Goal: Information Seeking & Learning: Learn about a topic

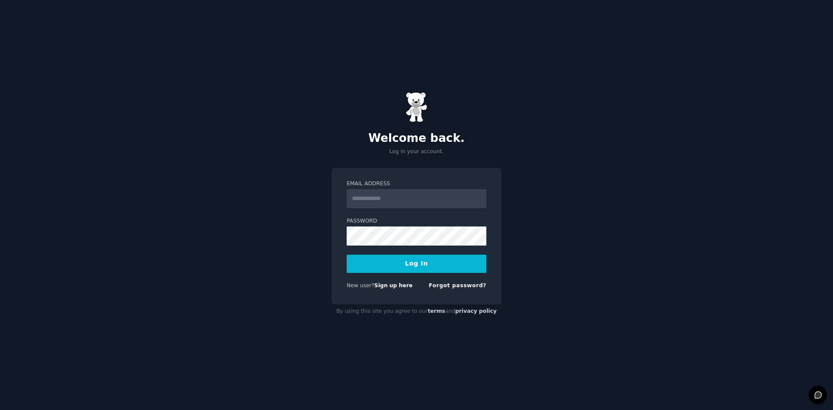
type input "**********"
click at [314, 239] on div "**********" at bounding box center [416, 205] width 833 height 410
click at [347, 255] on button "Log In" at bounding box center [417, 264] width 140 height 18
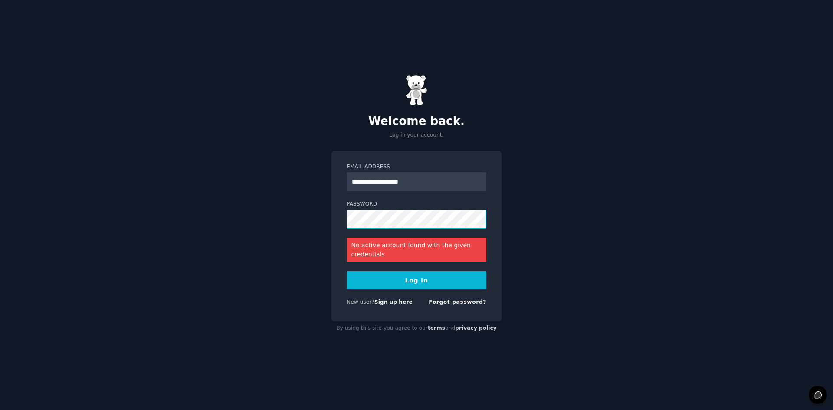
click at [301, 220] on div "**********" at bounding box center [416, 205] width 833 height 410
click at [347, 271] on button "Log In" at bounding box center [417, 280] width 140 height 18
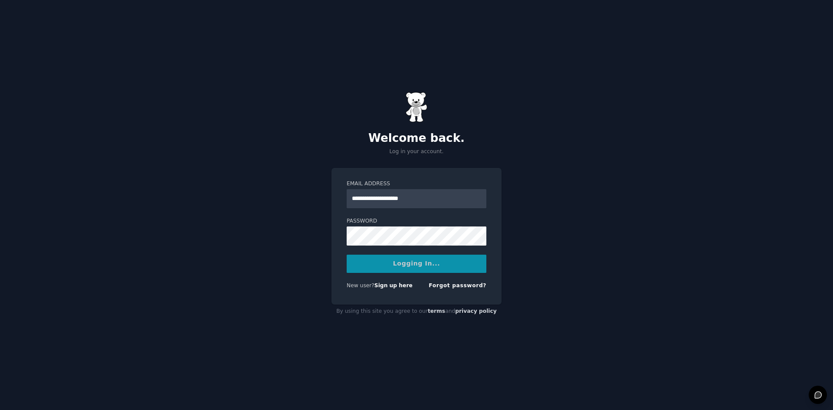
click at [381, 264] on div "Logging In..." at bounding box center [417, 264] width 140 height 18
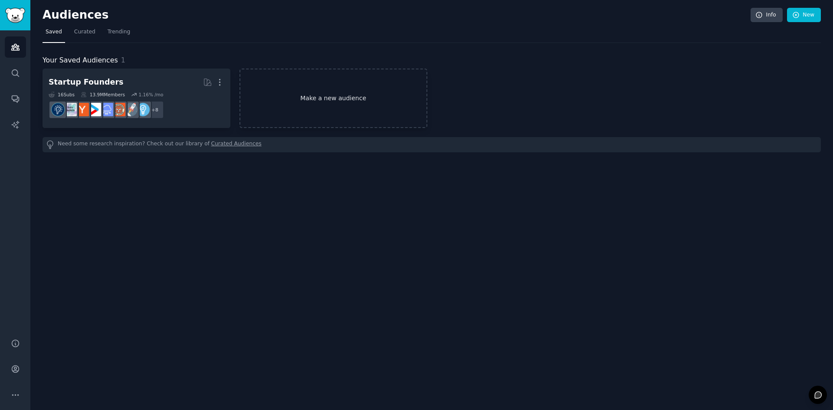
click at [287, 90] on link "Make a new audience" at bounding box center [333, 98] width 188 height 59
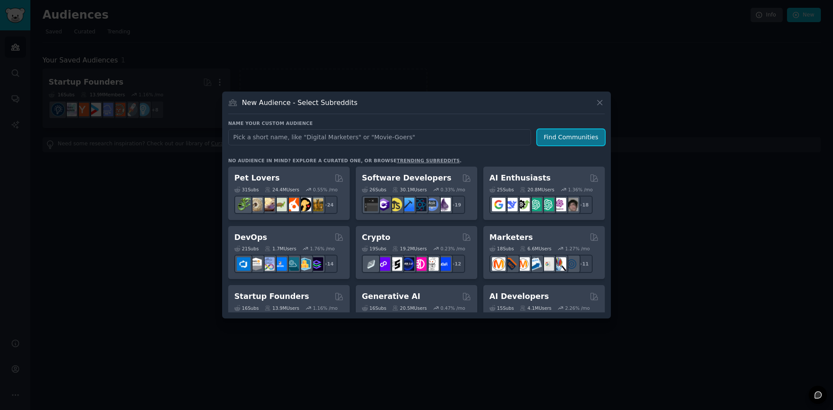
click at [555, 132] on button "Find Communities" at bounding box center [571, 137] width 68 height 16
click at [397, 158] on link "trending subreddits" at bounding box center [428, 160] width 63 height 5
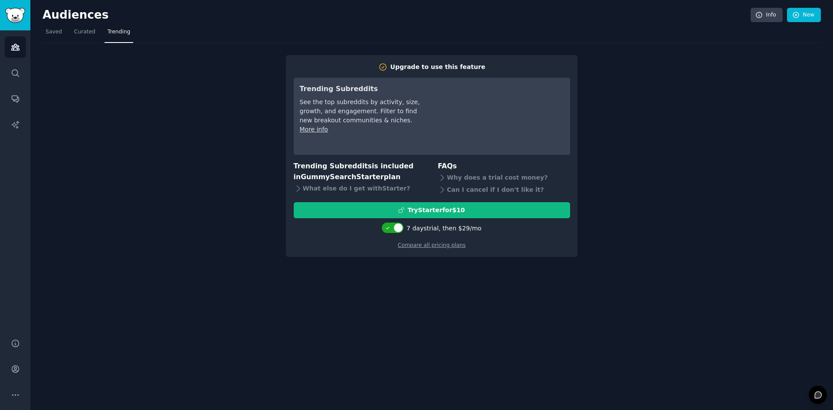
click at [161, 128] on div "Upgrade to use this feature Trending Subreddits See the top subreddits by activ…" at bounding box center [432, 150] width 778 height 214
click at [23, 46] on link "Audiences" at bounding box center [15, 46] width 21 height 21
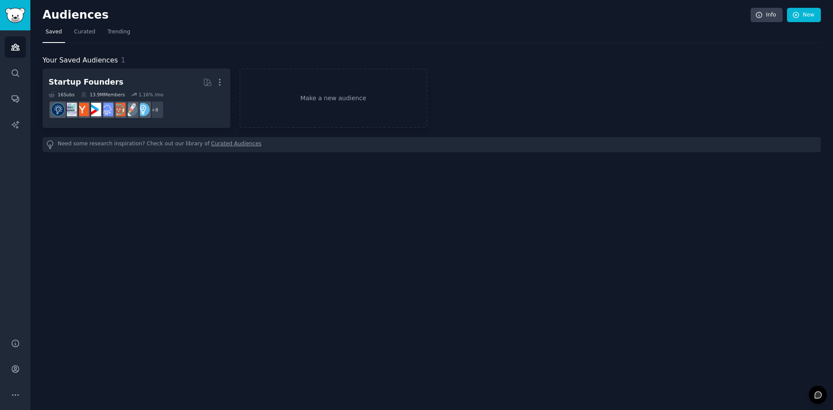
click at [20, 85] on div "Audiences Search Conversations AI Reports" at bounding box center [15, 179] width 30 height 298
click at [20, 72] on link "Search" at bounding box center [15, 72] width 21 height 21
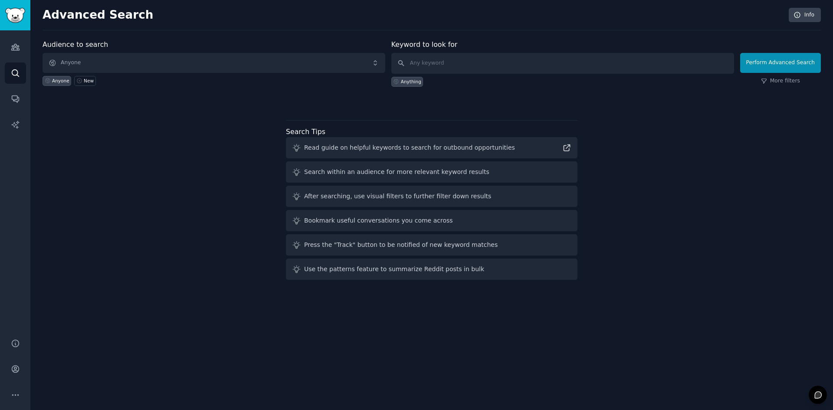
click at [87, 46] on label "Audience to search" at bounding box center [76, 44] width 66 height 8
click at [450, 59] on input "text" at bounding box center [562, 63] width 343 height 21
click at [808, 69] on button "Perform Advanced Search" at bounding box center [780, 63] width 81 height 20
click at [776, 86] on div "Perform Advanced Search More filters" at bounding box center [780, 65] width 81 height 43
click at [778, 84] on link "More filters" at bounding box center [780, 81] width 39 height 8
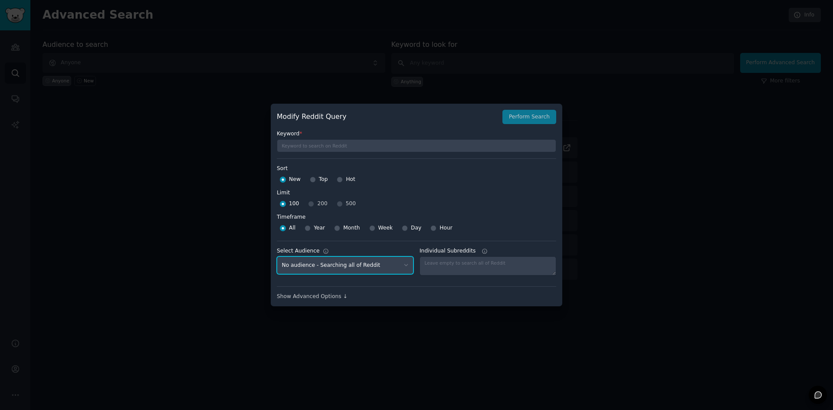
click at [357, 269] on select "No audience - Searching all of Reddit Startup Founders - 16 Subreddits" at bounding box center [345, 265] width 137 height 18
click at [324, 305] on div "Modify Reddit Query Perform Search Keyword * Sort Sort New Top Hot Limit Limit …" at bounding box center [417, 205] width 292 height 203
click at [328, 295] on div "Show Advanced Options ↓" at bounding box center [416, 297] width 279 height 8
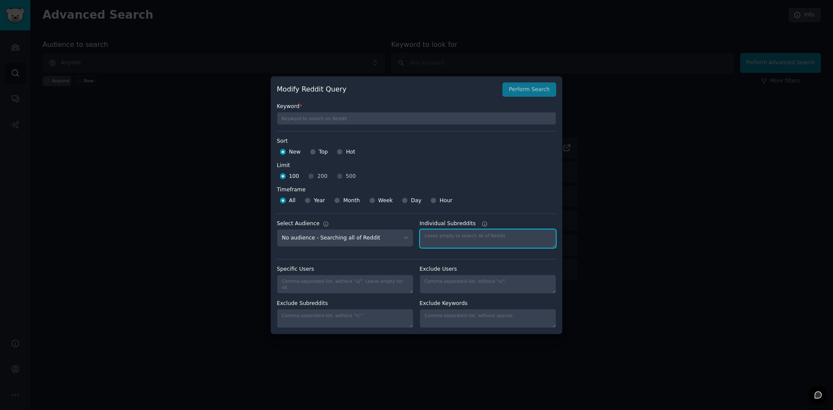
click at [456, 235] on textarea "Individual Subreddits" at bounding box center [488, 238] width 137 height 19
click at [633, 239] on div at bounding box center [416, 205] width 833 height 410
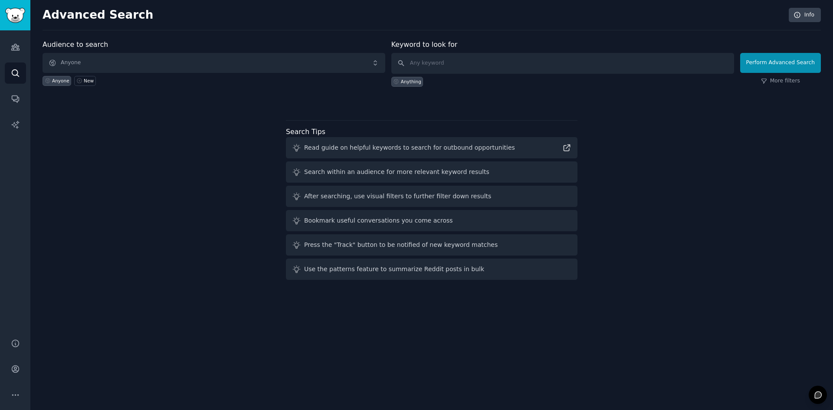
click at [652, 213] on div "Audience to search Anyone Anyone New Keyword to look for Anything Perform Advan…" at bounding box center [432, 161] width 778 height 244
click at [20, 94] on link "Conversations" at bounding box center [15, 98] width 21 height 21
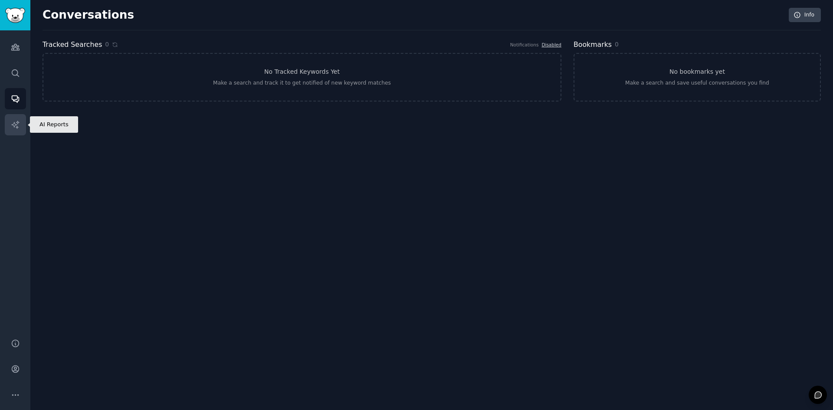
click at [9, 123] on link "AI Reports" at bounding box center [15, 124] width 21 height 21
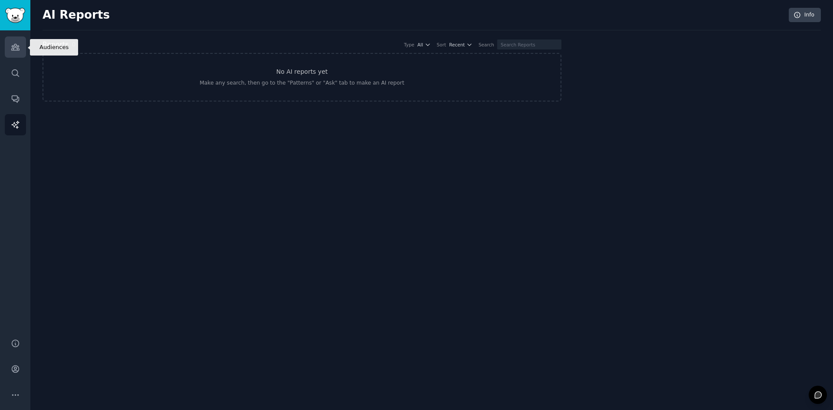
click at [23, 44] on link "Audiences" at bounding box center [15, 46] width 21 height 21
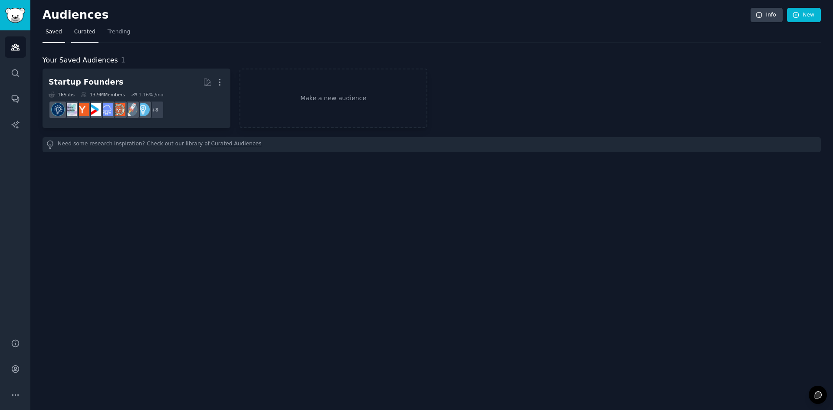
click at [82, 35] on span "Curated" at bounding box center [84, 32] width 21 height 8
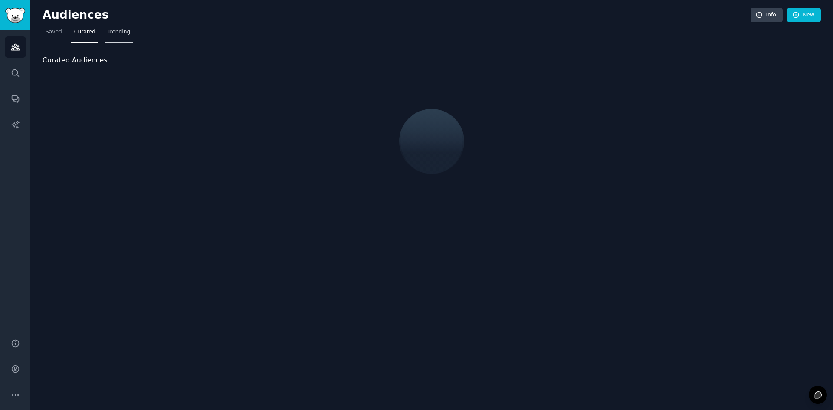
click at [112, 32] on span "Trending" at bounding box center [119, 32] width 23 height 8
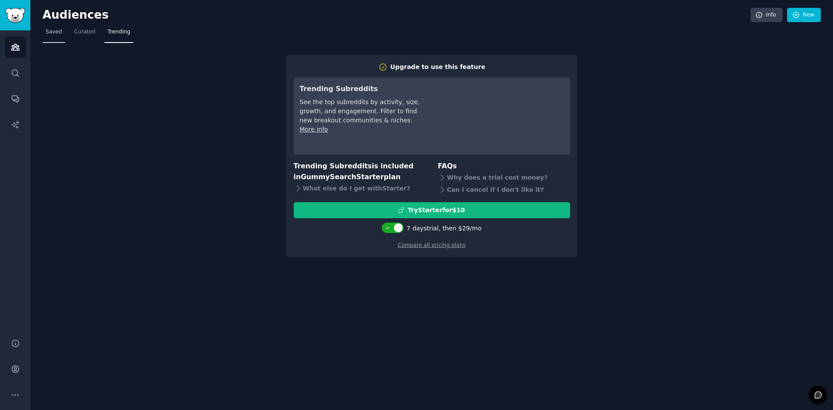
click at [48, 35] on span "Saved" at bounding box center [54, 32] width 16 height 8
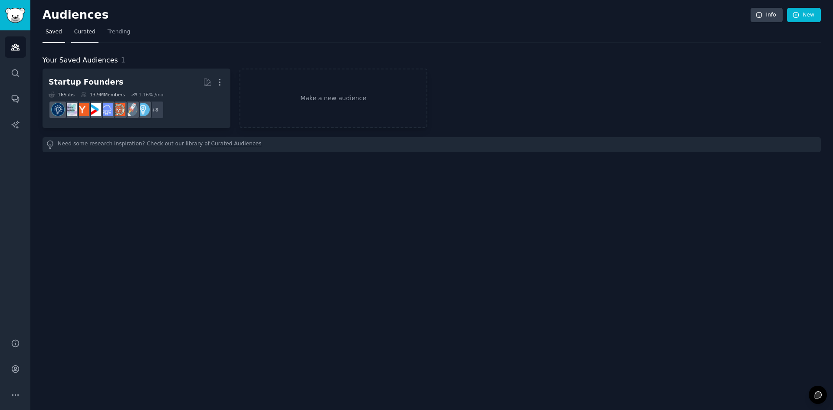
click at [81, 36] on span "Curated" at bounding box center [84, 32] width 21 height 8
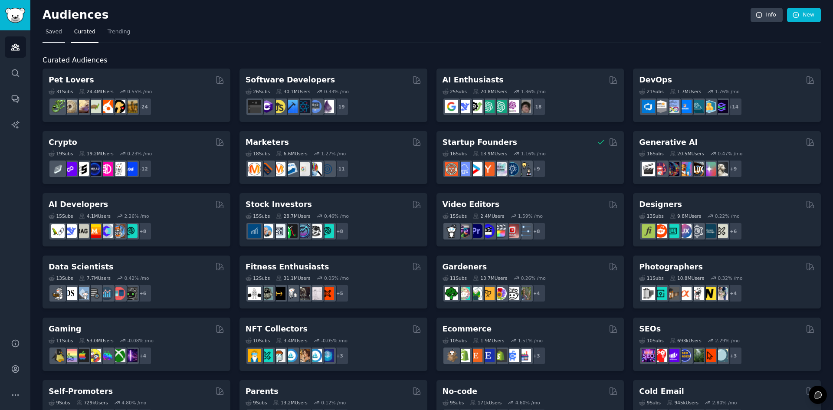
click at [50, 33] on span "Saved" at bounding box center [54, 32] width 16 height 8
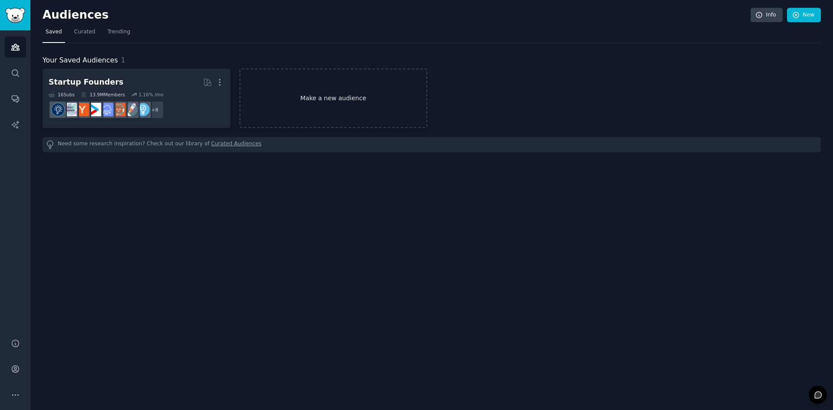
click at [318, 85] on link "Make a new audience" at bounding box center [333, 98] width 188 height 59
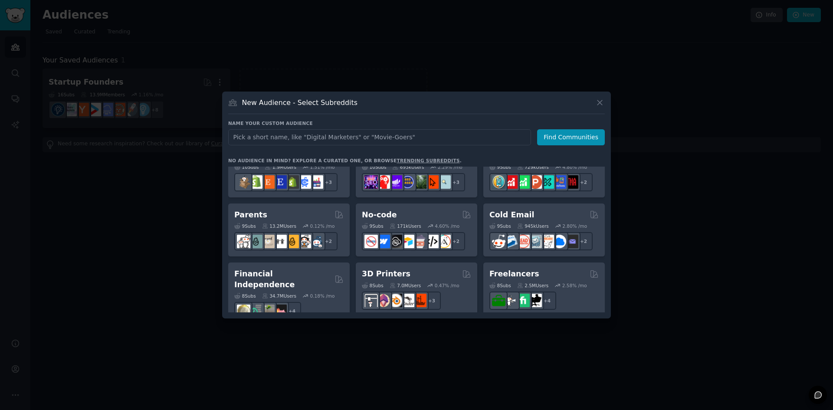
scroll to position [677, 0]
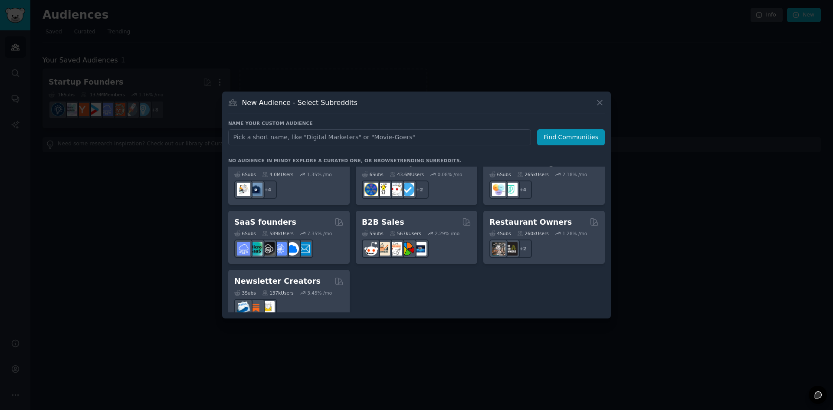
click at [145, 178] on div at bounding box center [416, 205] width 833 height 410
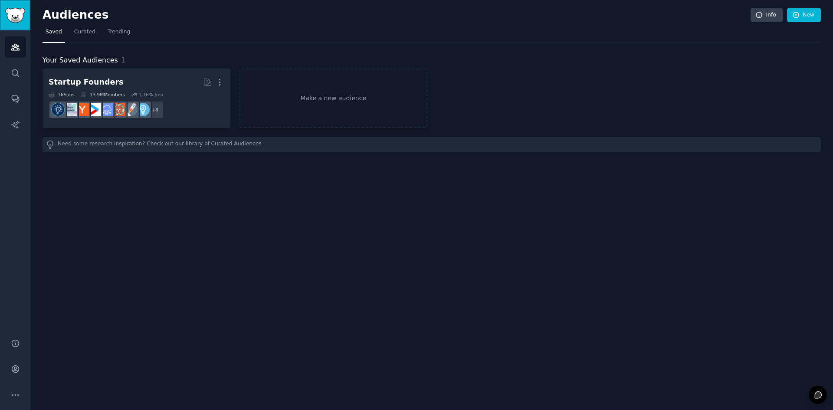
click at [22, 16] on img "Sidebar" at bounding box center [15, 15] width 20 height 15
click at [16, 70] on icon "Sidebar" at bounding box center [15, 72] width 7 height 7
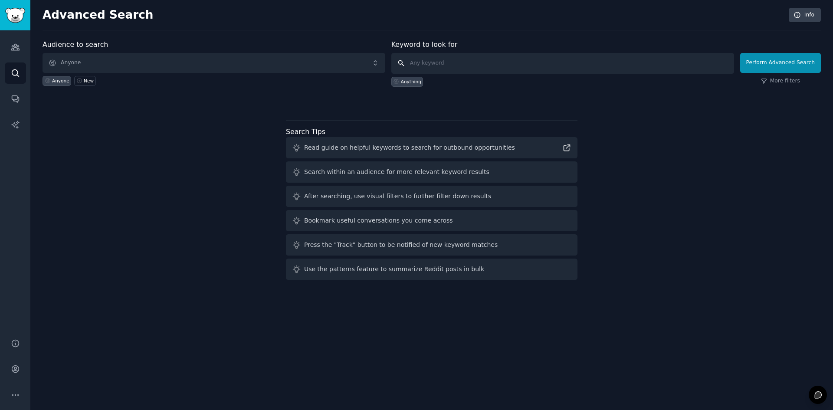
click at [592, 60] on input "text" at bounding box center [562, 63] width 343 height 21
type input "etsy"
click button "Perform Advanced Search" at bounding box center [780, 63] width 81 height 20
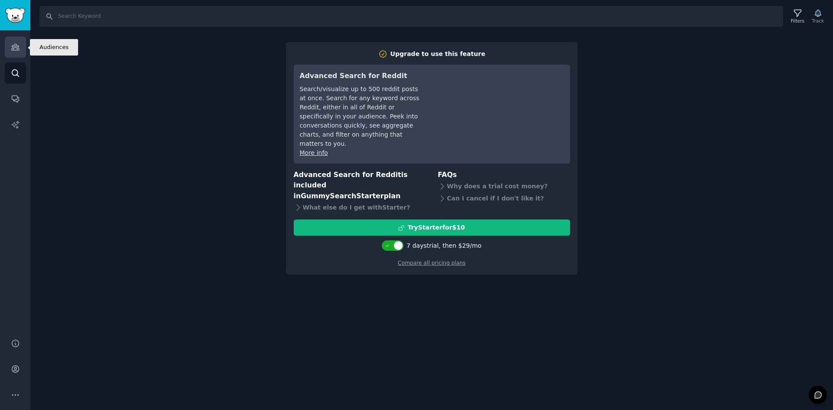
click at [15, 55] on link "Audiences" at bounding box center [15, 46] width 21 height 21
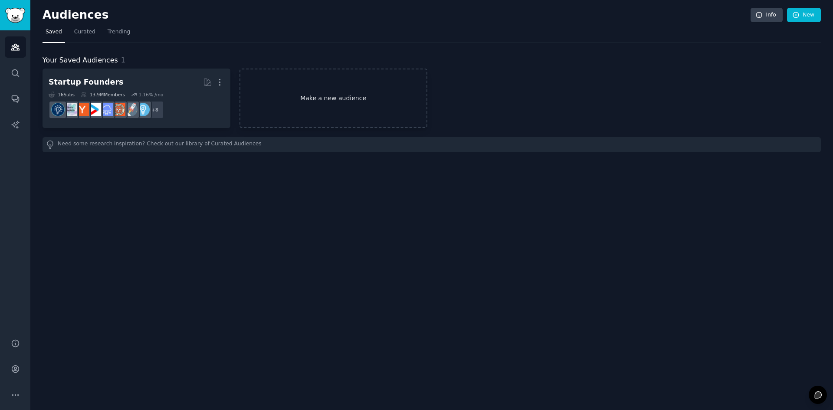
click at [324, 82] on link "Make a new audience" at bounding box center [333, 98] width 188 height 59
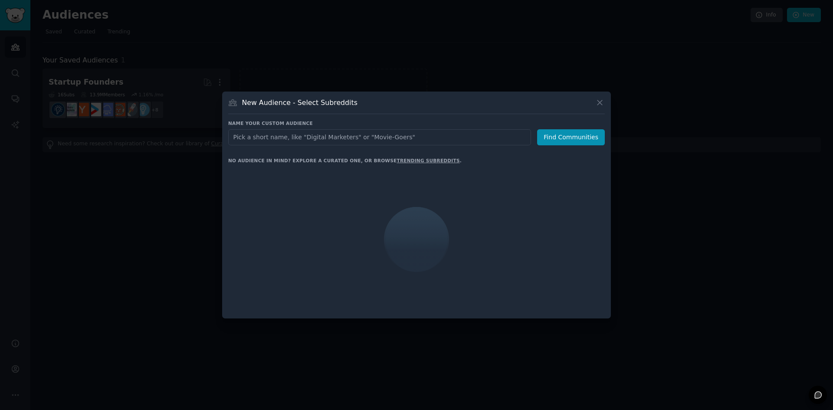
click at [293, 138] on input "text" at bounding box center [379, 137] width 303 height 16
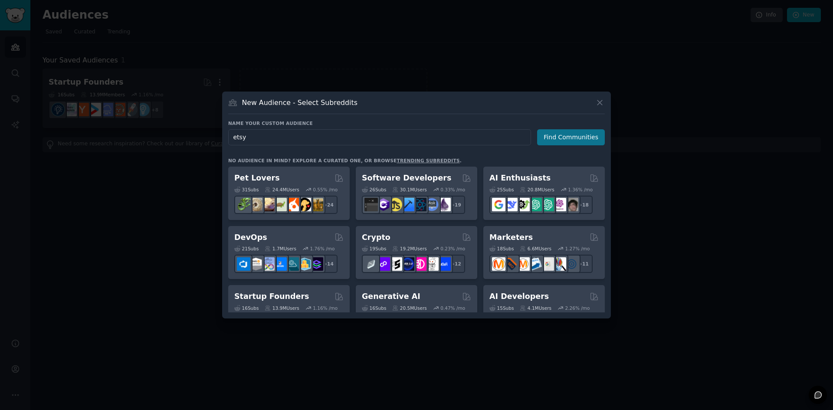
type input "etsy"
click at [571, 141] on button "Find Communities" at bounding box center [571, 137] width 68 height 16
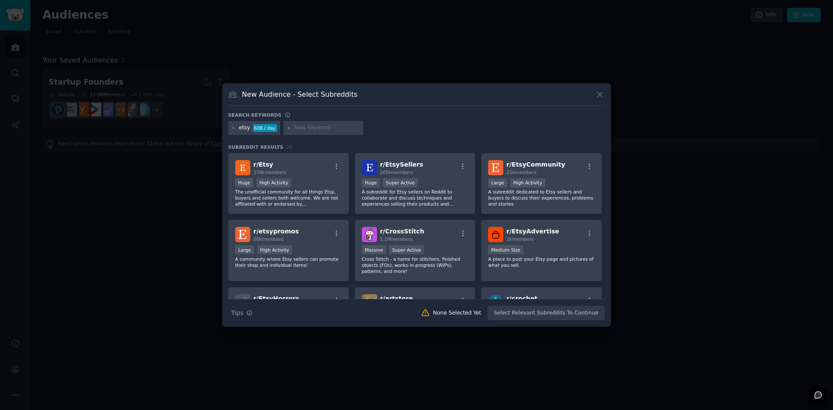
click at [139, 197] on div at bounding box center [416, 205] width 833 height 410
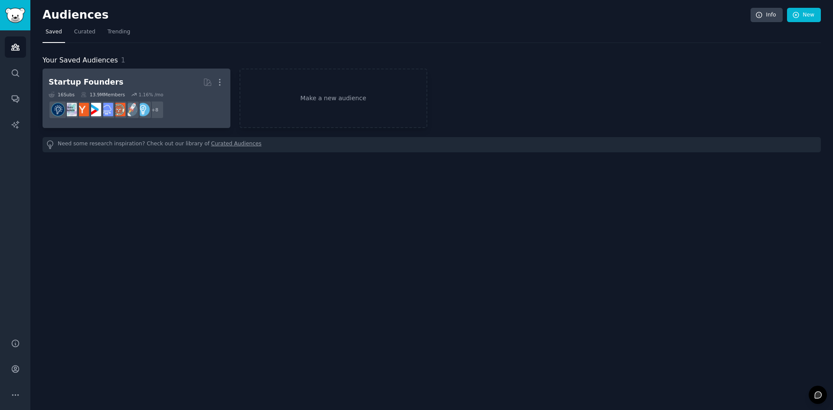
click at [151, 76] on h2 "Startup Founders More" at bounding box center [137, 82] width 176 height 15
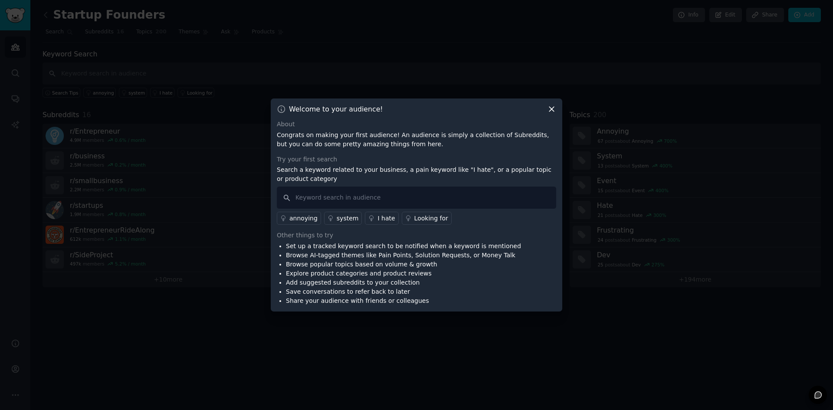
click at [255, 147] on div at bounding box center [416, 205] width 833 height 410
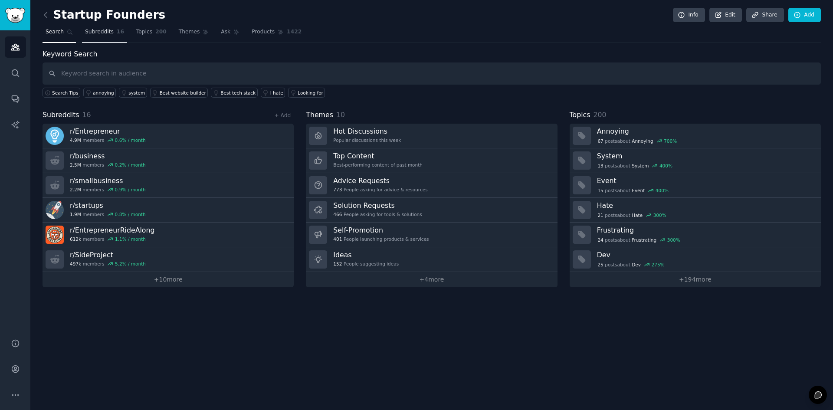
click at [94, 33] on span "Subreddits" at bounding box center [99, 32] width 29 height 8
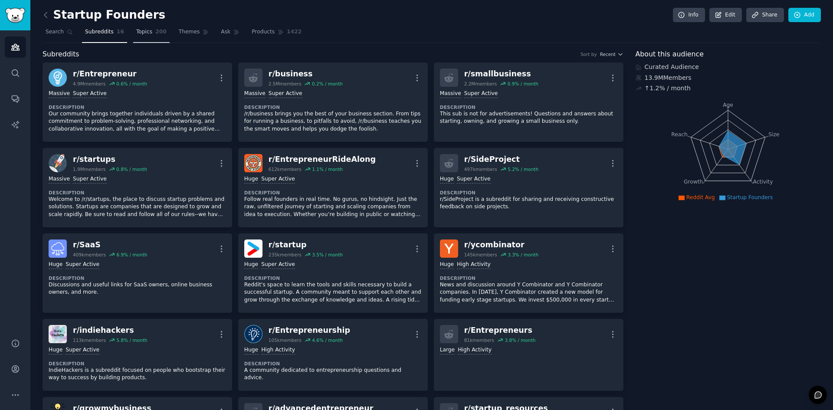
click at [143, 32] on span "Topics" at bounding box center [144, 32] width 16 height 8
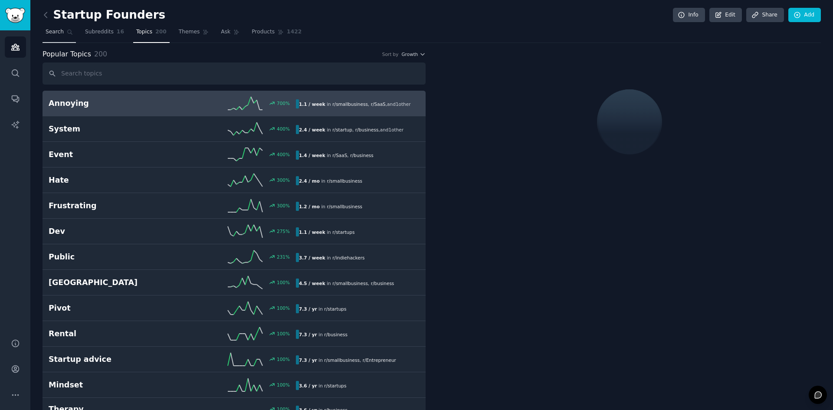
click at [45, 33] on link "Search" at bounding box center [59, 34] width 33 height 18
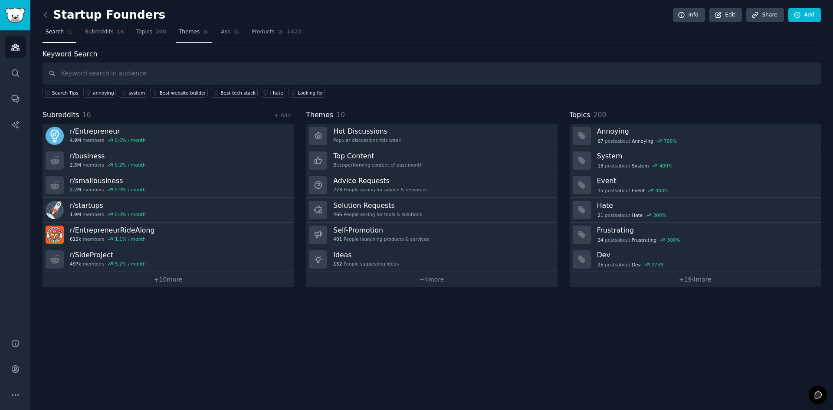
click at [184, 33] on span "Themes" at bounding box center [189, 32] width 21 height 8
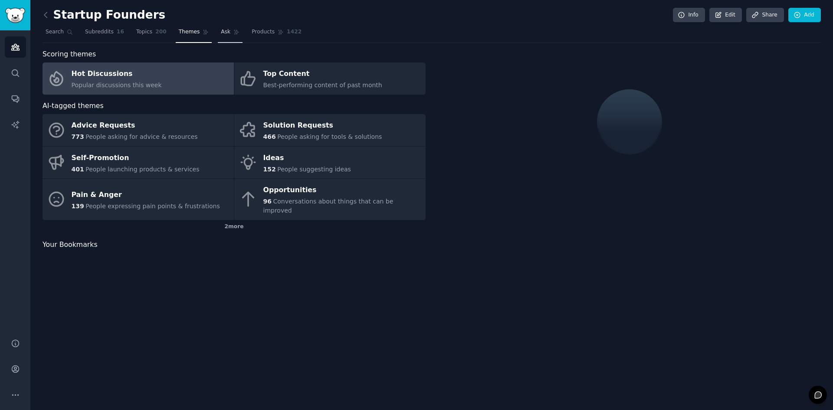
click at [233, 33] on icon at bounding box center [236, 32] width 6 height 6
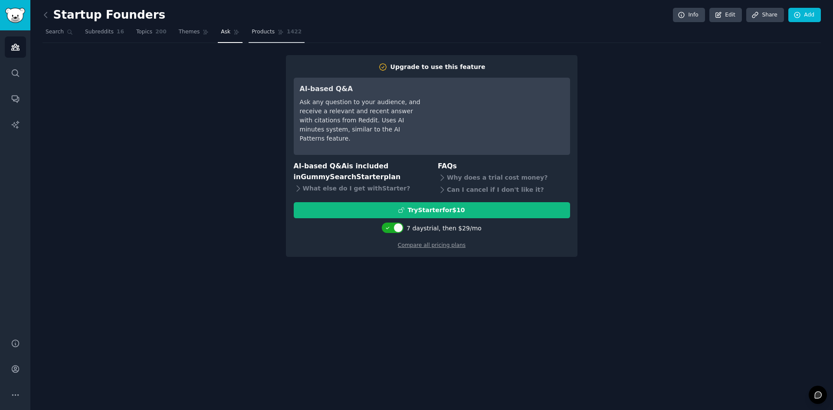
click at [252, 33] on span "Products" at bounding box center [263, 32] width 23 height 8
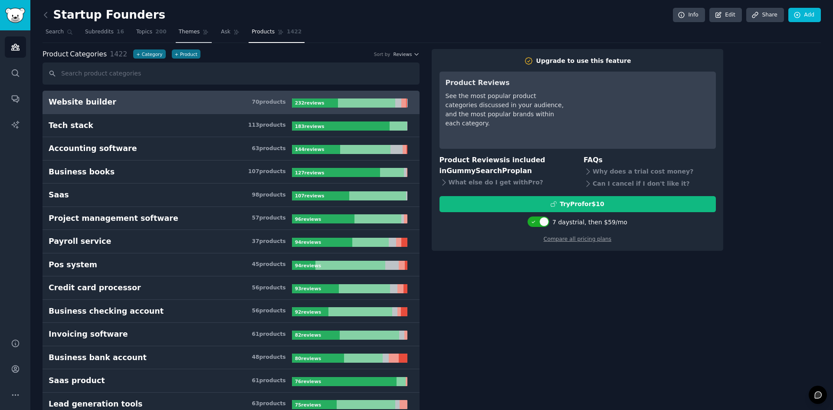
click at [179, 32] on span "Themes" at bounding box center [189, 32] width 21 height 8
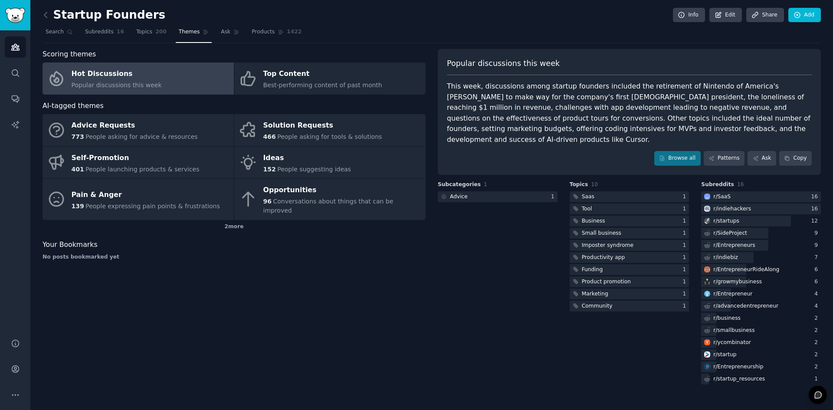
click at [142, 72] on div "Hot Discussions" at bounding box center [117, 74] width 90 height 14
click at [744, 228] on div "r/ SideProject" at bounding box center [724, 233] width 47 height 11
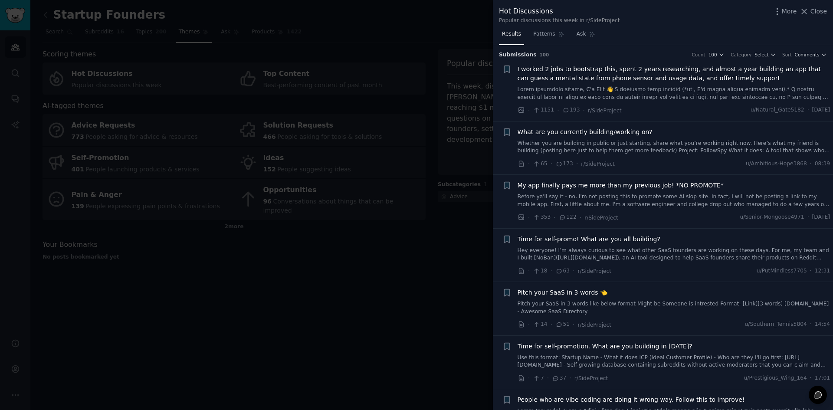
click at [554, 288] on span "Pitch your SaaS in 3 words 👈" at bounding box center [563, 292] width 90 height 9
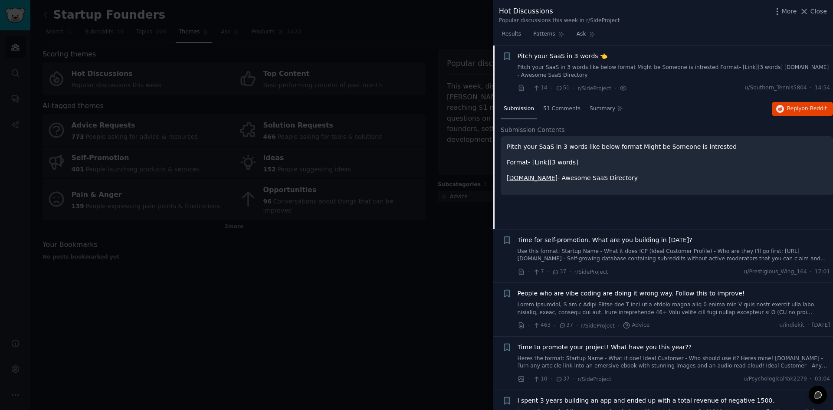
scroll to position [237, 0]
click at [536, 240] on span "Time for self-promotion. What are you building in 2025?" at bounding box center [605, 239] width 175 height 9
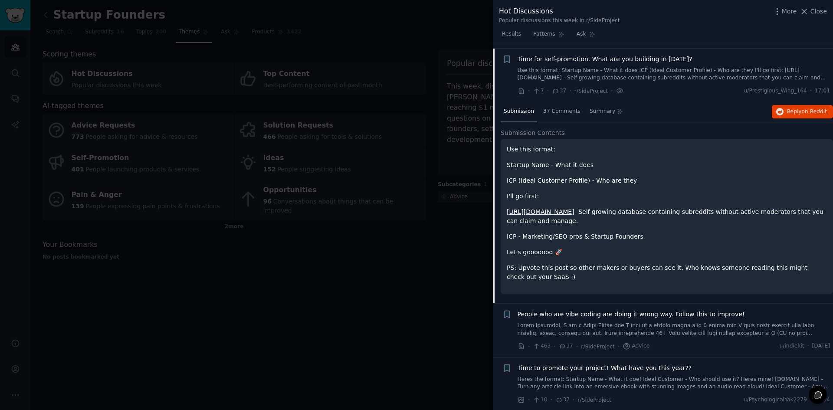
scroll to position [291, 0]
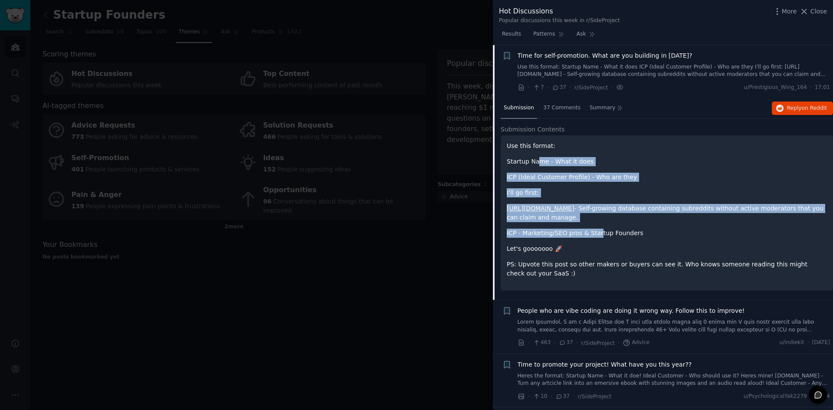
drag, startPoint x: 536, startPoint y: 163, endPoint x: 594, endPoint y: 226, distance: 85.7
click at [594, 226] on div "Use this format: Startup Name - What it does ICP (Ideal Customer Profile) - Who…" at bounding box center [667, 209] width 320 height 137
click at [611, 220] on p "https://reoogle.com - Self-growing database containing subreddits without activ…" at bounding box center [667, 213] width 320 height 18
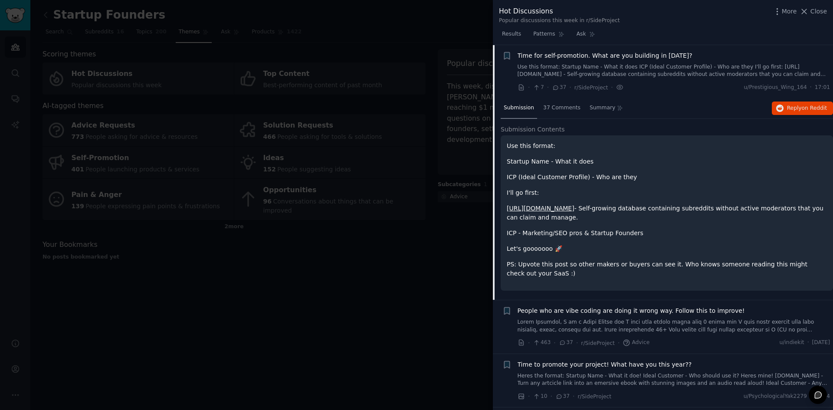
click at [614, 210] on p "https://reoogle.com - Self-growing database containing subreddits without activ…" at bounding box center [667, 213] width 320 height 18
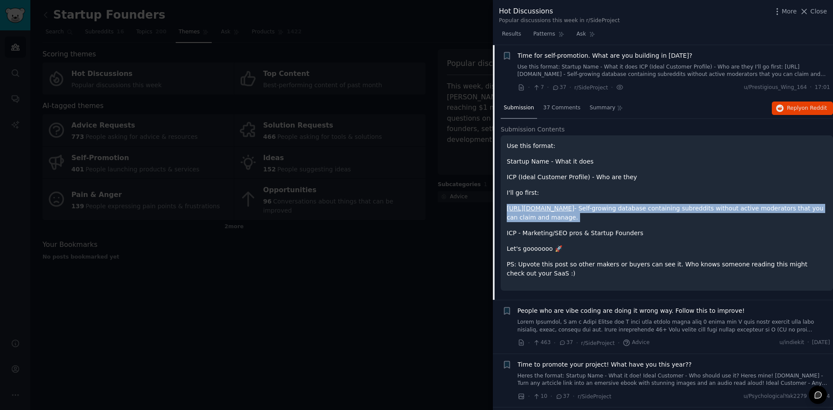
click at [614, 210] on p "https://reoogle.com - Self-growing database containing subreddits without activ…" at bounding box center [667, 213] width 320 height 18
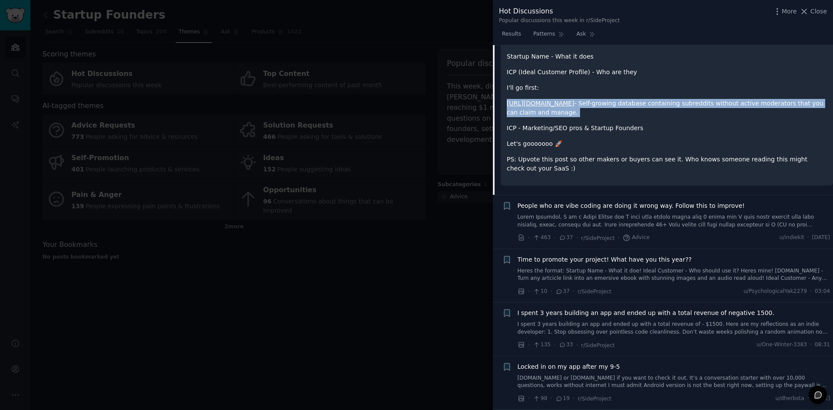
scroll to position [406, 0]
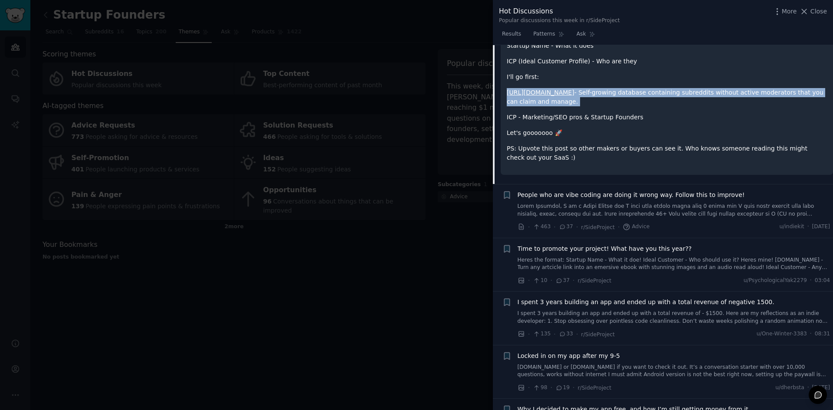
click at [611, 194] on span "People who are vibe coding are doing it wrong way. Follow this to improve!" at bounding box center [631, 194] width 227 height 9
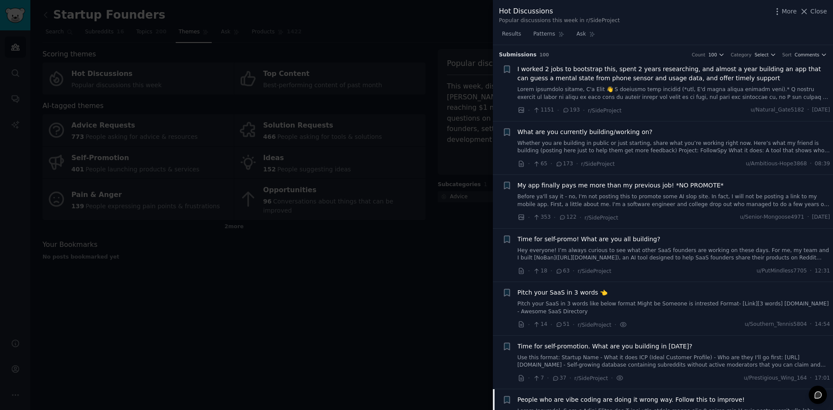
click at [401, 248] on div at bounding box center [416, 205] width 833 height 410
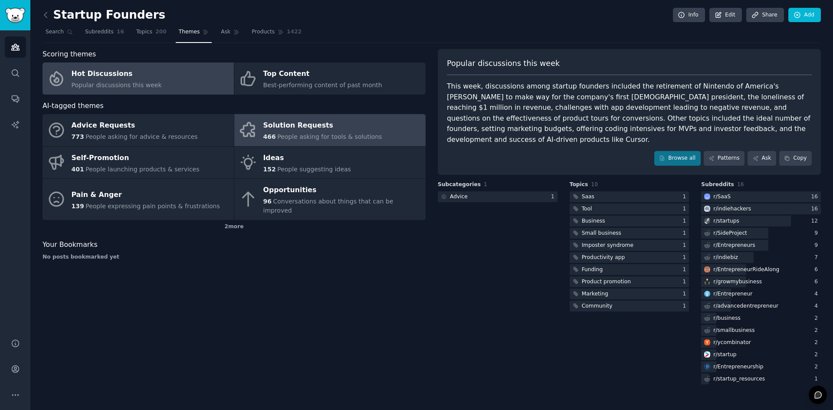
click at [353, 123] on div "Solution Requests" at bounding box center [322, 126] width 119 height 14
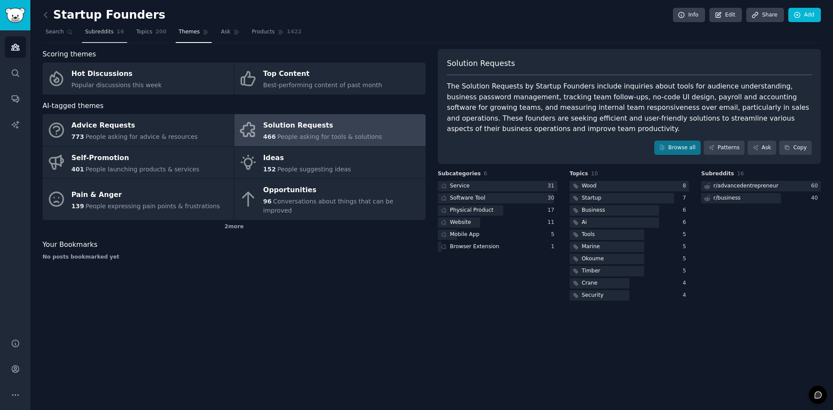
click at [97, 33] on span "Subreddits" at bounding box center [99, 32] width 29 height 8
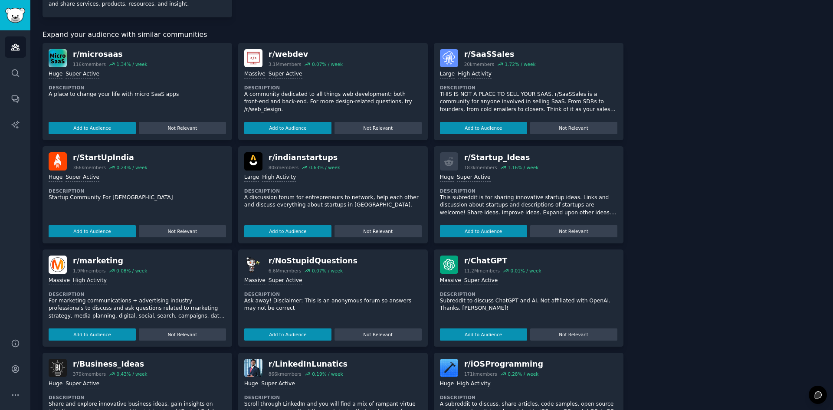
scroll to position [581, 0]
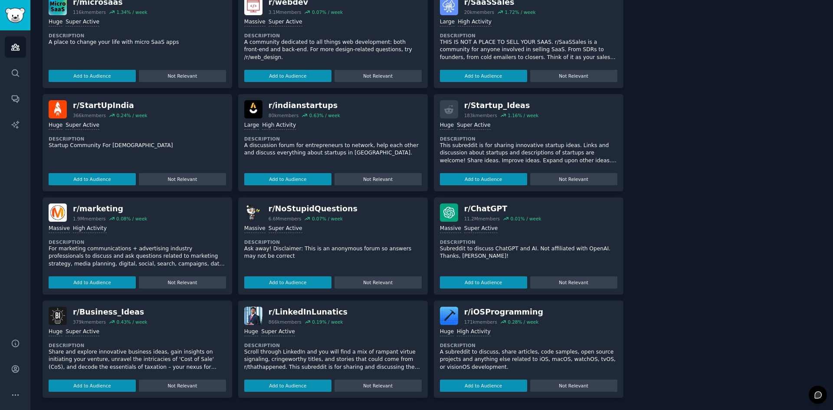
click at [470, 221] on div "11.2M members" at bounding box center [482, 219] width 36 height 6
click at [484, 206] on div "r/ ChatGPT" at bounding box center [502, 208] width 77 height 11
drag, startPoint x: 482, startPoint y: 260, endPoint x: 488, endPoint y: 265, distance: 8.3
click at [483, 260] on p "Subreddit to discuss ChatGPT and AI. Not affiliated with OpenAI. Thanks, Nat!" at bounding box center [528, 252] width 177 height 15
drag, startPoint x: 482, startPoint y: 283, endPoint x: 481, endPoint y: 288, distance: 5.3
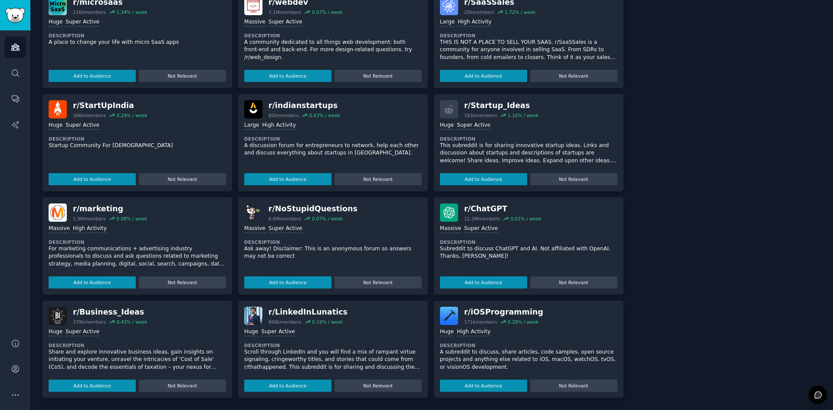
click at [481, 288] on button "Add to Audience" at bounding box center [483, 282] width 87 height 12
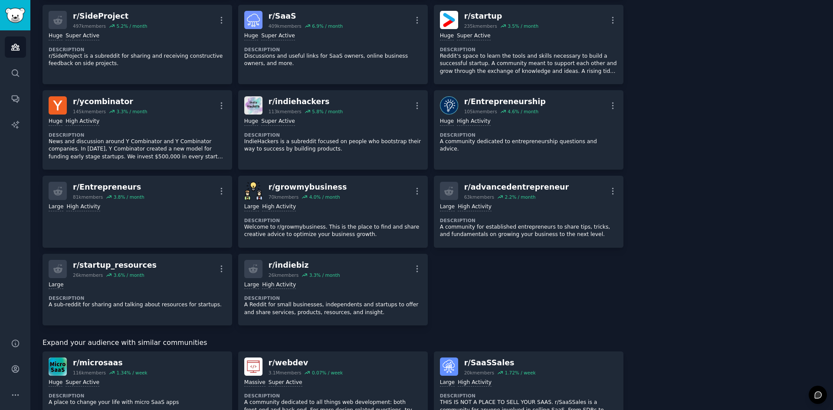
scroll to position [126, 0]
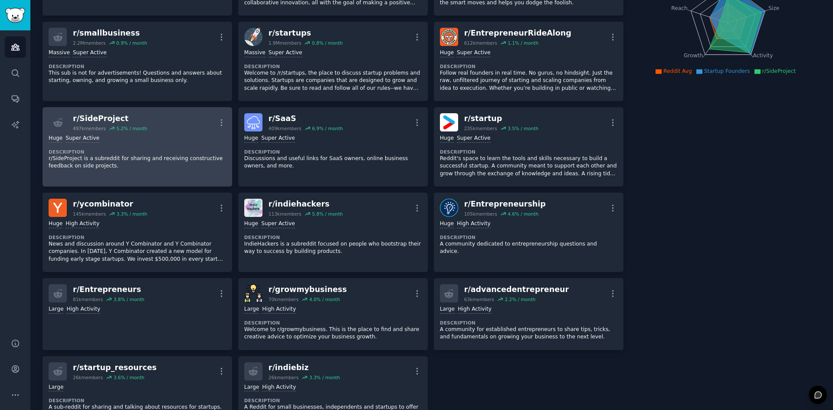
click at [103, 166] on p "r/SideProject is a subreddit for sharing and receiving constructive feedback on…" at bounding box center [137, 162] width 177 height 15
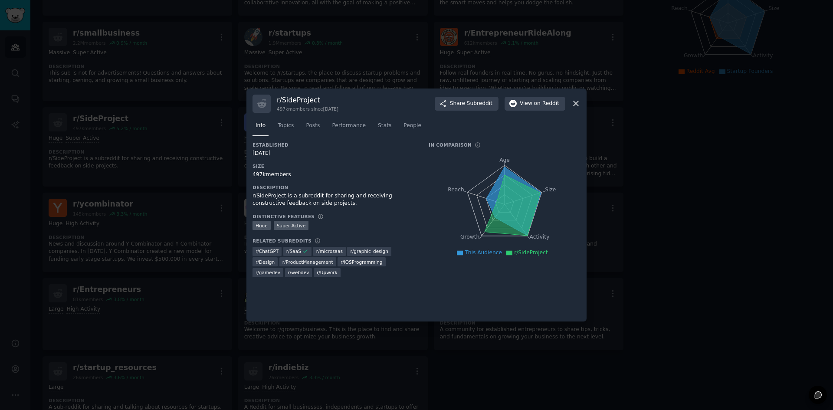
click at [455, 39] on div at bounding box center [416, 205] width 833 height 410
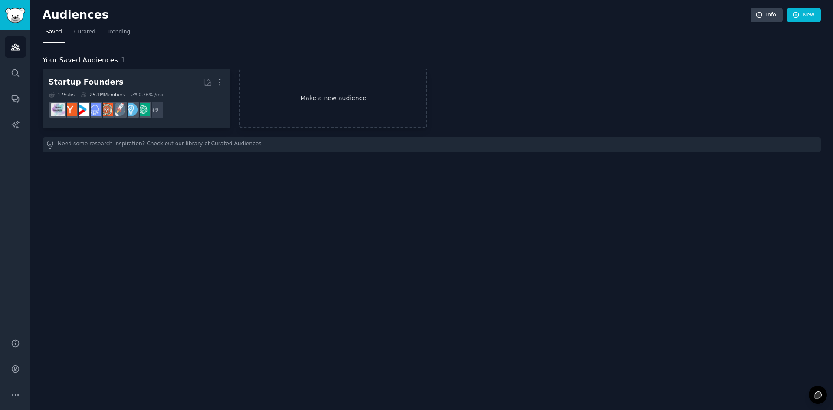
click at [289, 101] on link "Make a new audience" at bounding box center [333, 98] width 188 height 59
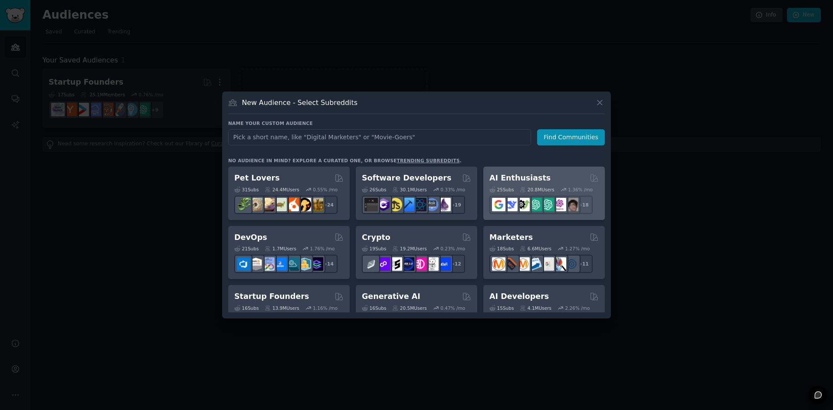
click at [514, 184] on div "25 Sub s 20.8M Users 1.36 % /mo + 18" at bounding box center [543, 199] width 109 height 30
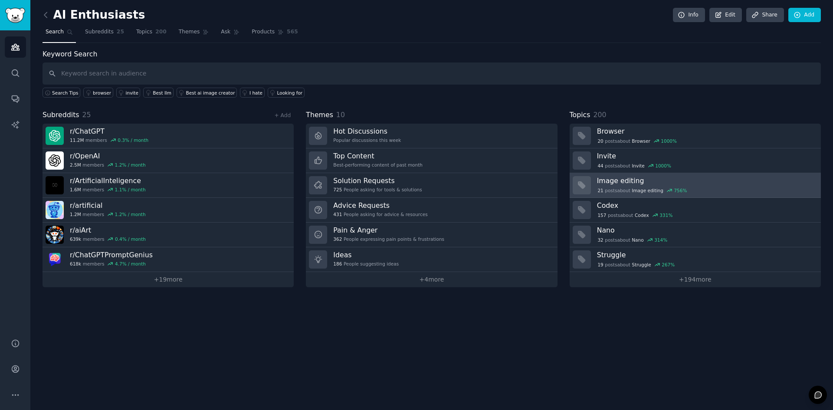
click at [749, 176] on h3 "Image editing" at bounding box center [706, 180] width 218 height 9
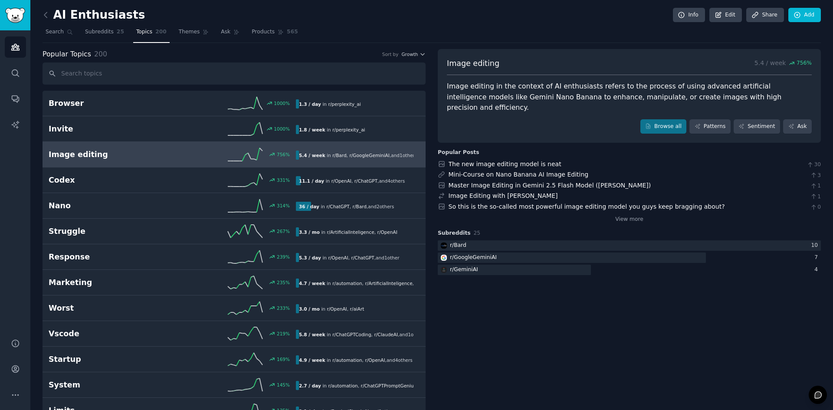
click at [524, 97] on div "Image editing in the context of AI enthusiasts refers to the process of using a…" at bounding box center [629, 97] width 365 height 32
click at [116, 153] on h2 "Image editing" at bounding box center [111, 154] width 124 height 11
click at [579, 82] on div "Image editing in the context of AI enthusiasts refers to the process of using a…" at bounding box center [629, 97] width 365 height 32
click at [667, 119] on link "Browse all" at bounding box center [663, 126] width 46 height 15
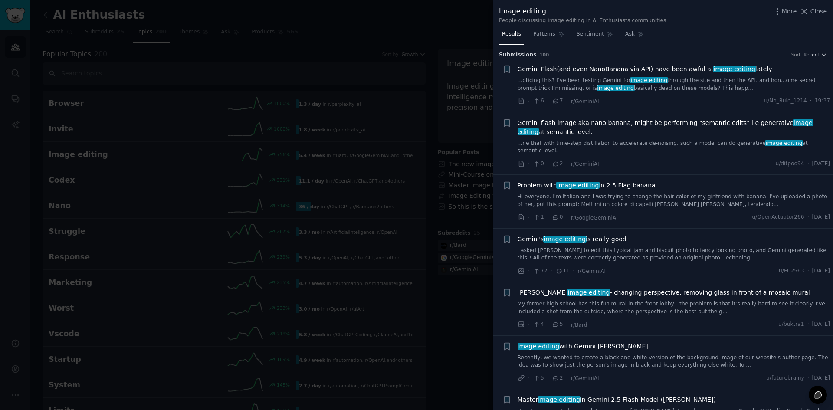
click at [538, 38] on span "Patterns" at bounding box center [544, 34] width 22 height 8
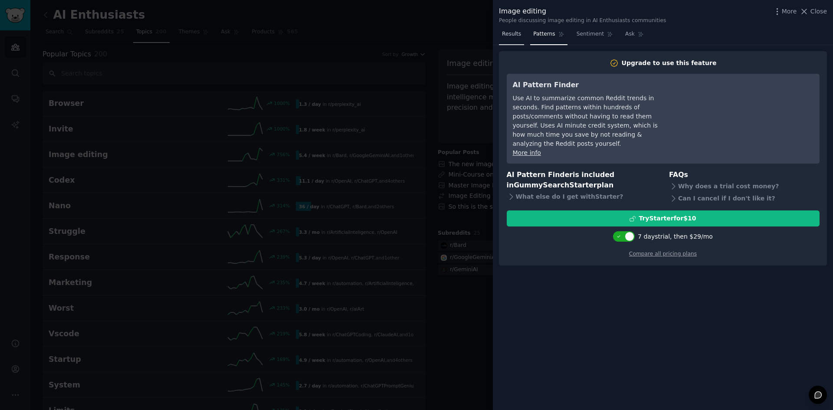
click at [505, 30] on span "Results" at bounding box center [511, 34] width 19 height 8
click at [450, 28] on div at bounding box center [416, 205] width 833 height 410
